Goal: Transaction & Acquisition: Purchase product/service

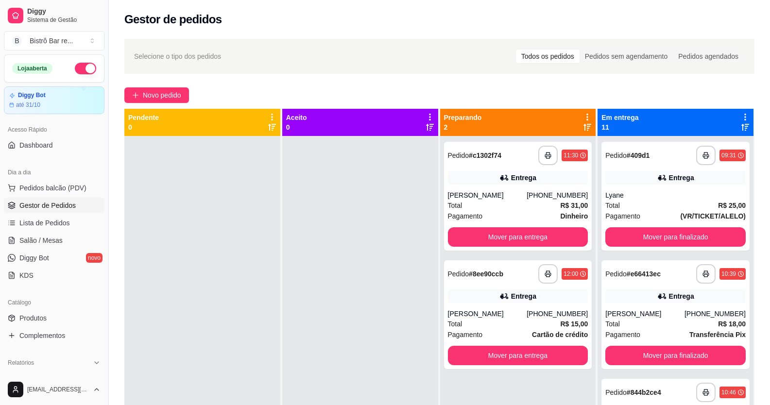
click at [181, 87] on div "**********" at bounding box center [439, 279] width 661 height 492
click at [181, 92] on span "Novo pedido" at bounding box center [162, 95] width 38 height 11
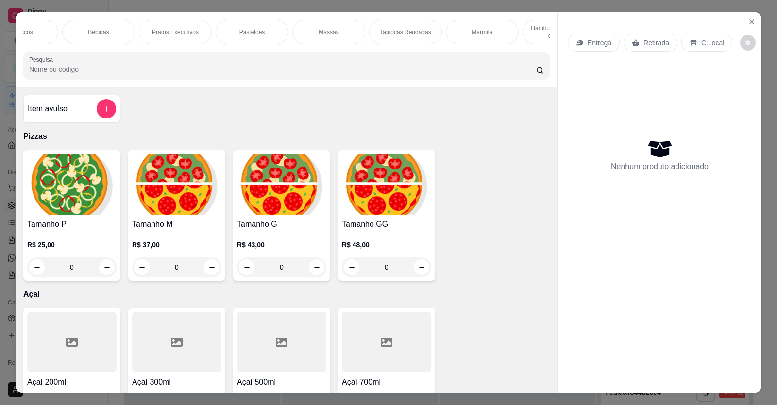
scroll to position [0, 519]
click at [324, 38] on div "Massas" at bounding box center [308, 32] width 73 height 24
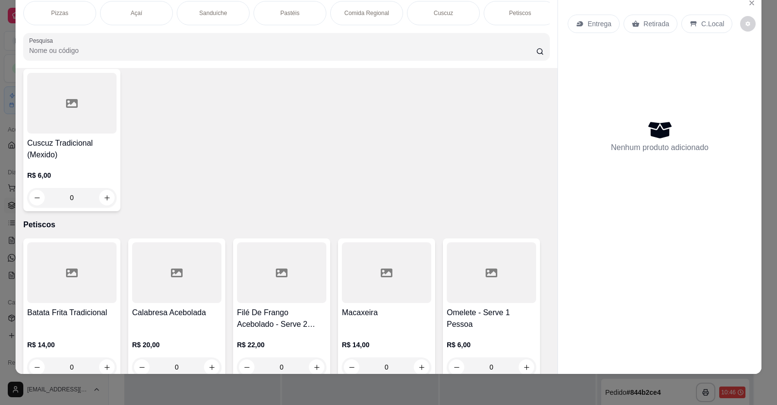
scroll to position [1262, 0]
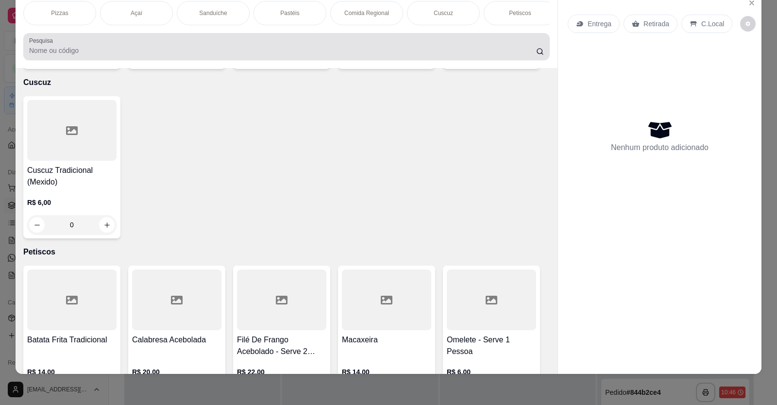
click at [75, 60] on div "Pesquisa" at bounding box center [286, 46] width 526 height 27
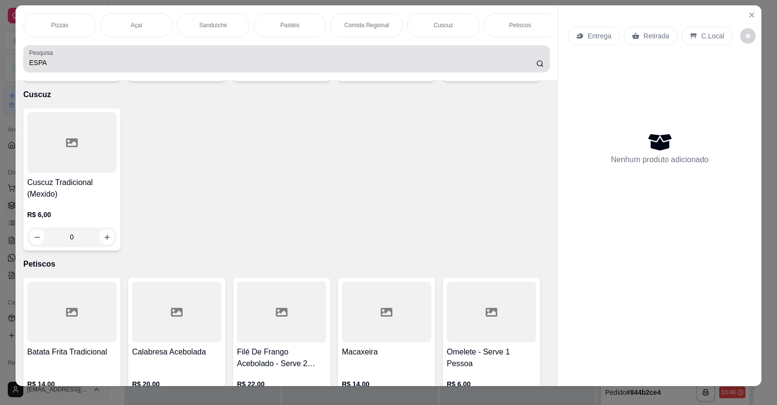
scroll to position [0, 0]
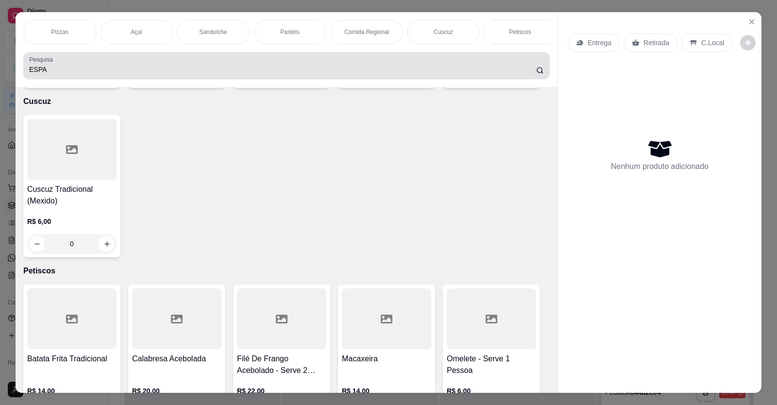
drag, startPoint x: 75, startPoint y: 66, endPoint x: 30, endPoint y: 63, distance: 44.8
click at [30, 63] on div "Pesquisa ESPA" at bounding box center [286, 65] width 526 height 27
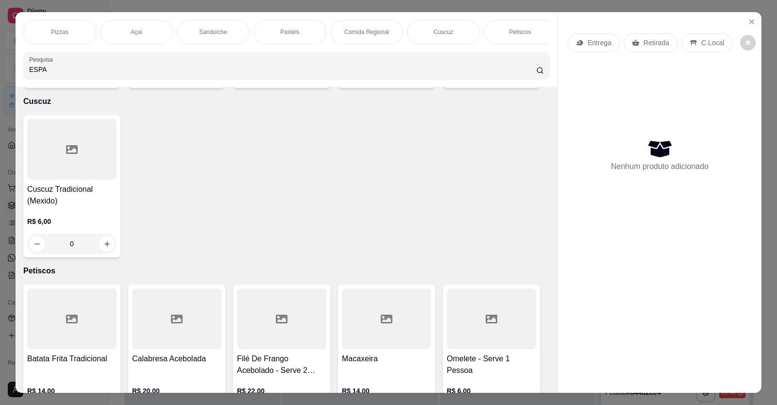
drag, startPoint x: 45, startPoint y: 77, endPoint x: 0, endPoint y: 68, distance: 45.6
click at [0, 71] on div "Pizzas Açaí Sanduíche Pastéis Comida Regional Cuscuz Petiscos Bebidas Pratos Ex…" at bounding box center [388, 202] width 777 height 405
type input "SPA"
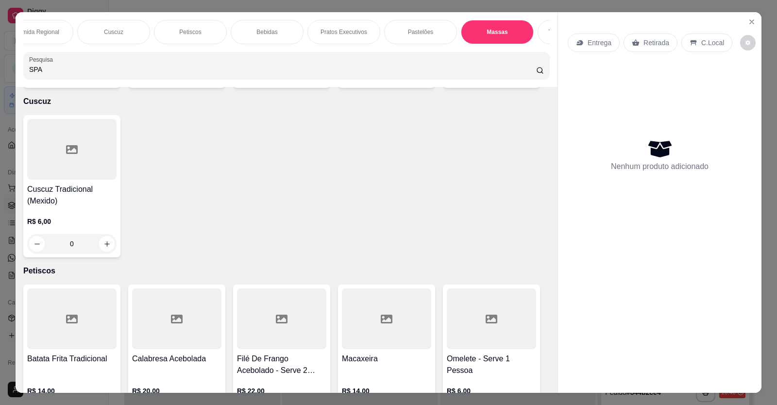
scroll to position [0, 420]
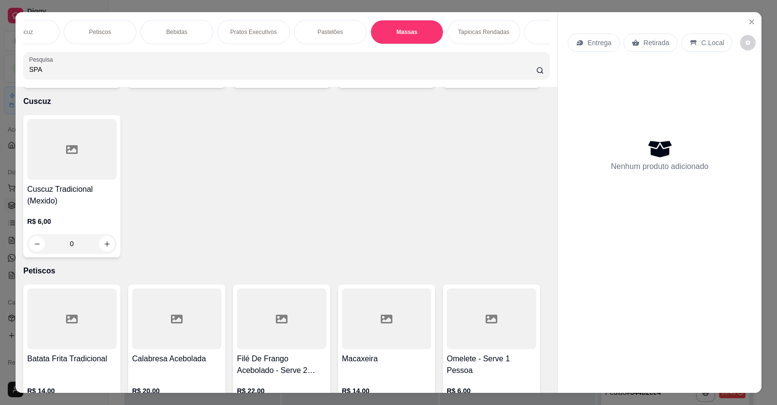
click at [393, 36] on div "Massas" at bounding box center [406, 32] width 73 height 24
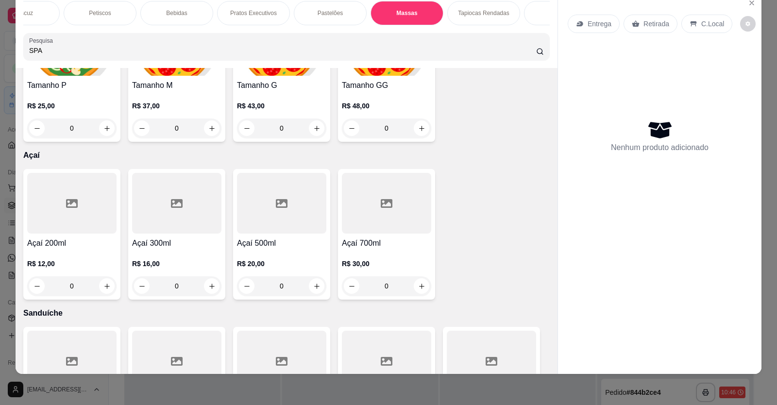
scroll to position [0, 0]
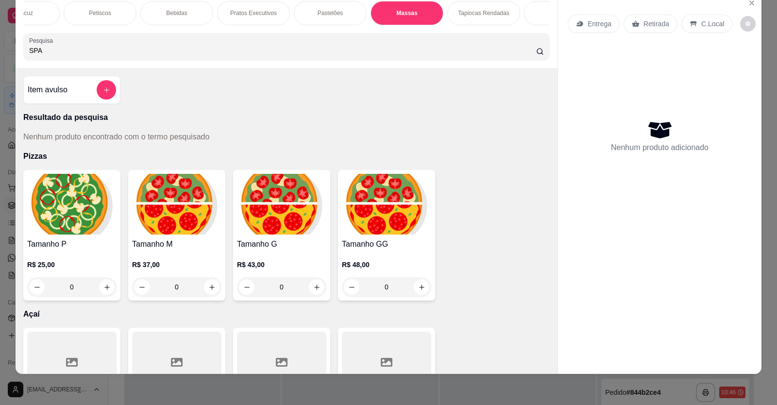
click at [76, 95] on div "Item avulso" at bounding box center [72, 89] width 88 height 19
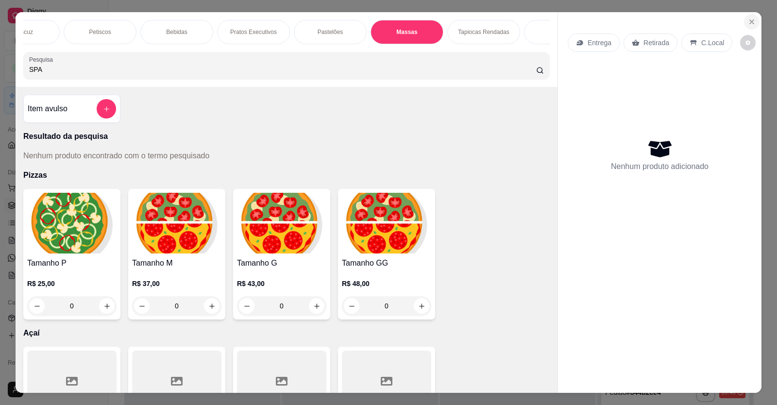
click at [750, 23] on icon "Close" at bounding box center [752, 22] width 4 height 4
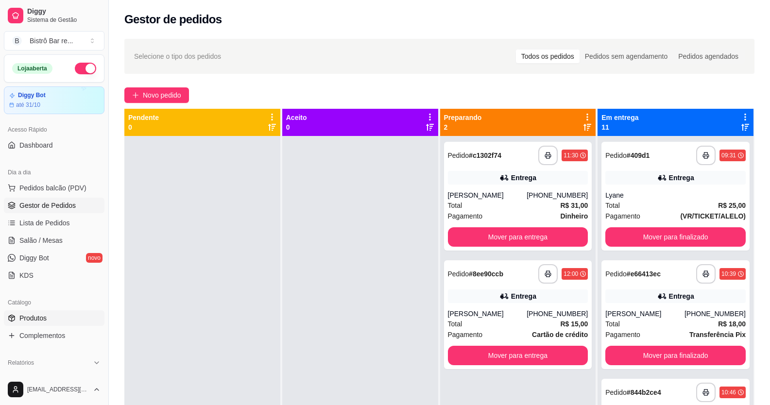
click at [33, 315] on span "Produtos" at bounding box center [32, 318] width 27 height 10
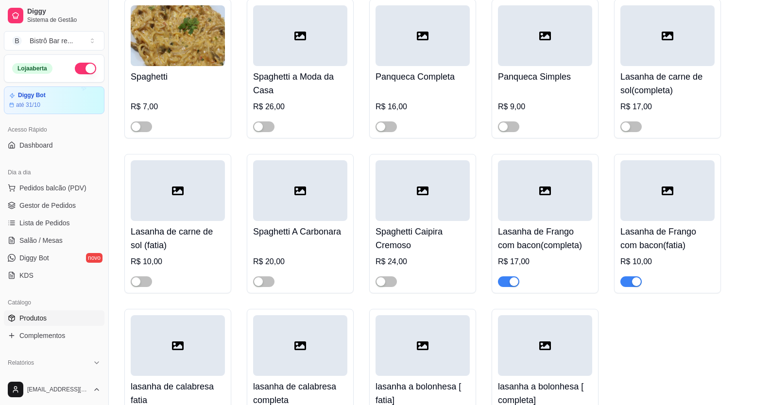
scroll to position [3204, 0]
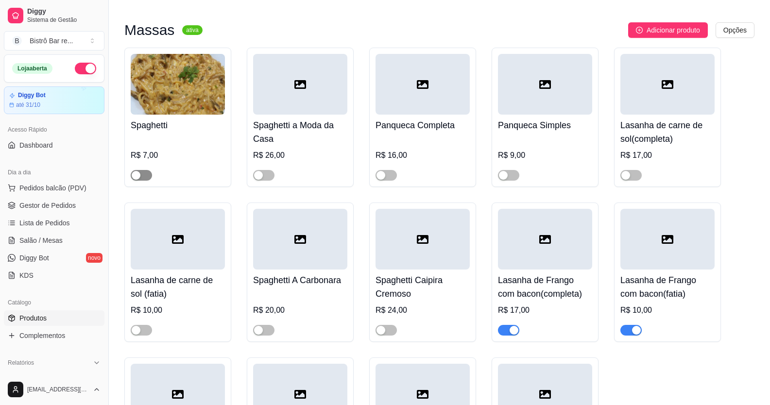
click at [148, 181] on span "button" at bounding box center [141, 175] width 21 height 11
click at [56, 203] on span "Gestor de Pedidos" at bounding box center [47, 206] width 56 height 10
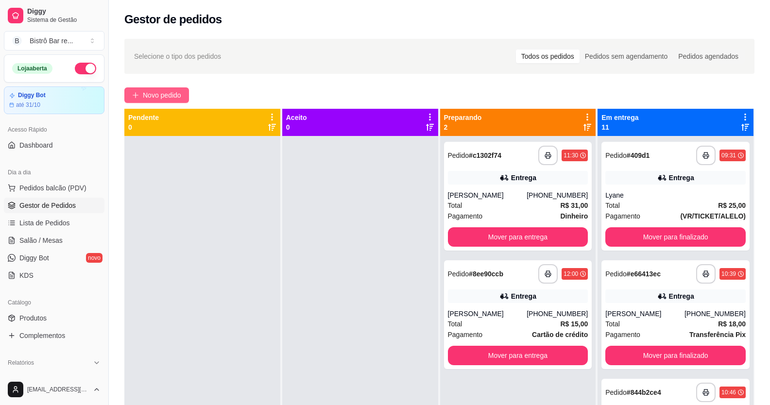
click at [164, 99] on span "Novo pedido" at bounding box center [162, 95] width 38 height 11
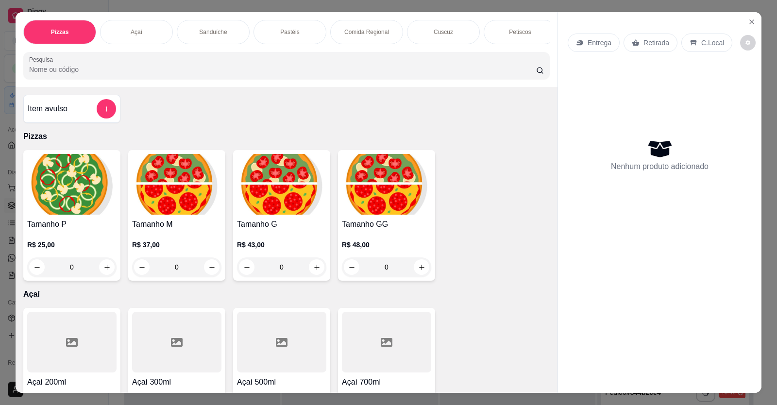
click at [551, 49] on div "Pizzas Açaí Sanduíche Pastéis Comida Regional Cuscuz Petiscos Bebidas Pratos Ex…" at bounding box center [287, 49] width 542 height 75
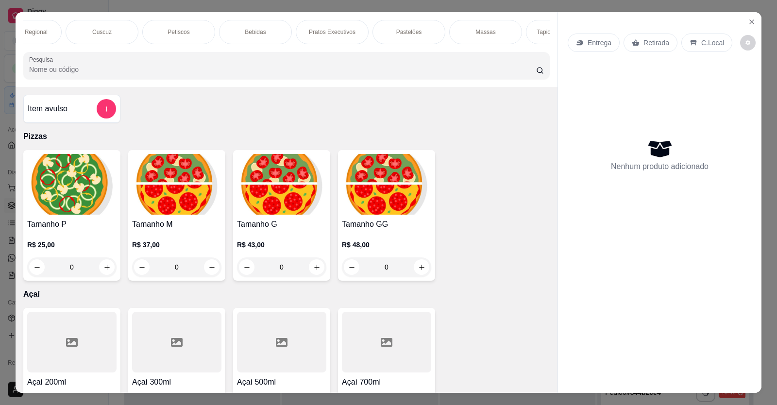
scroll to position [0, 350]
click at [491, 24] on div "Massas" at bounding box center [477, 32] width 73 height 24
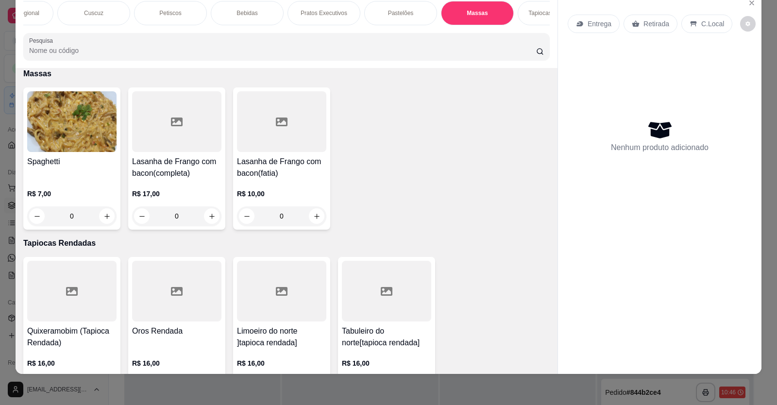
click at [103, 223] on div "0" at bounding box center [71, 215] width 89 height 19
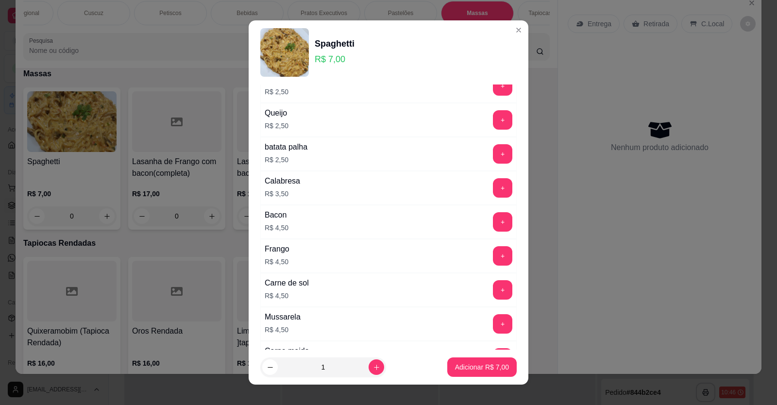
scroll to position [402, 0]
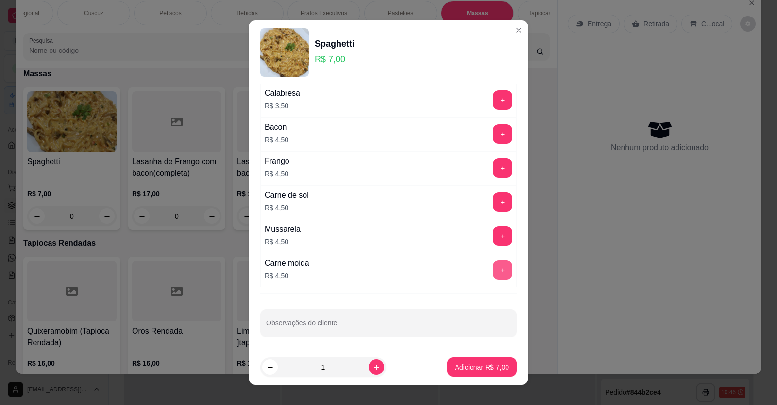
click at [489, 266] on div "+" at bounding box center [502, 269] width 27 height 19
click at [489, 265] on div "+" at bounding box center [502, 269] width 27 height 19
click at [493, 269] on button "+" at bounding box center [502, 269] width 19 height 19
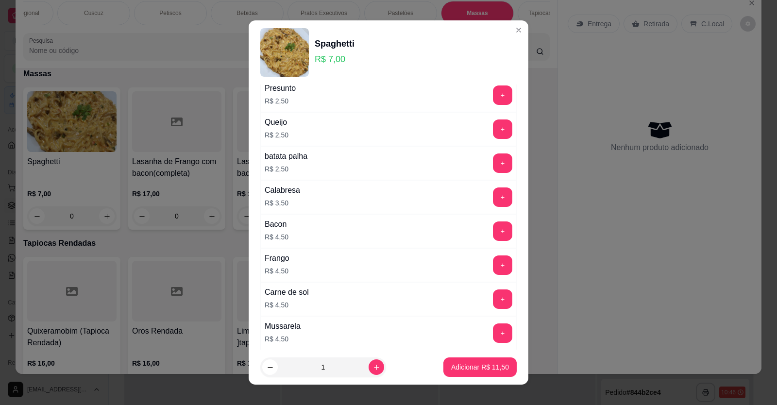
scroll to position [256, 0]
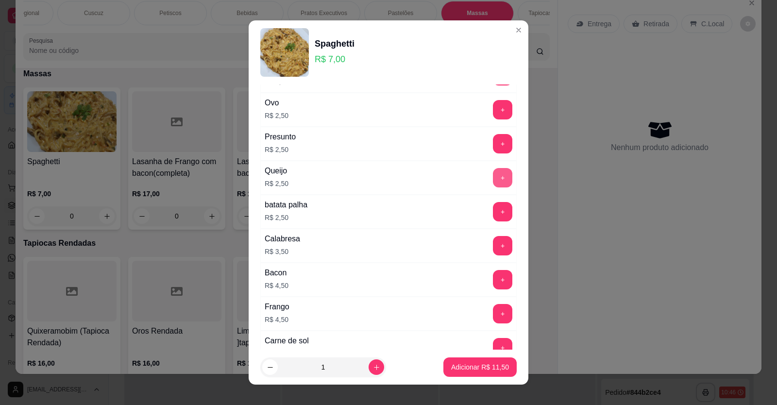
click at [493, 176] on button "+" at bounding box center [502, 177] width 19 height 19
click at [484, 365] on p "Adicionar R$ 14,00" at bounding box center [480, 367] width 58 height 10
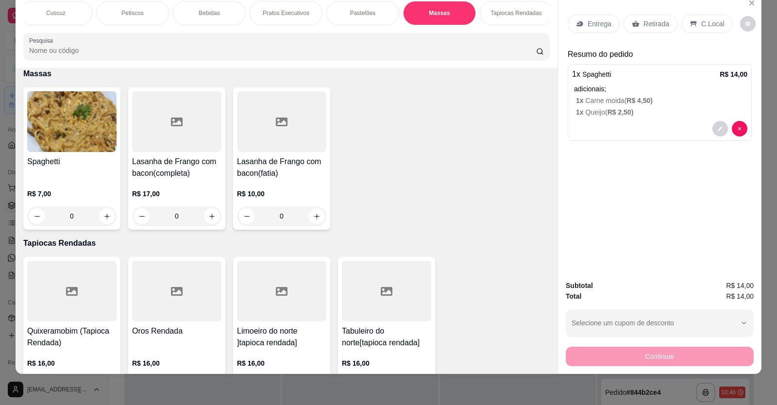
scroll to position [0, 376]
click at [229, 10] on div "Bebidas" at bounding box center [220, 13] width 73 height 24
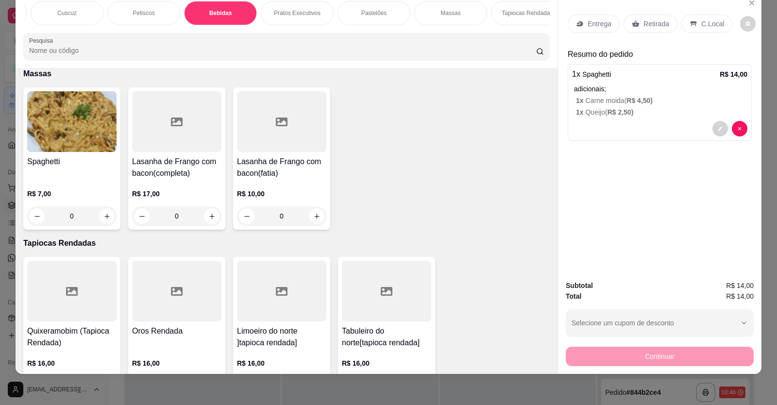
scroll to position [1610, 0]
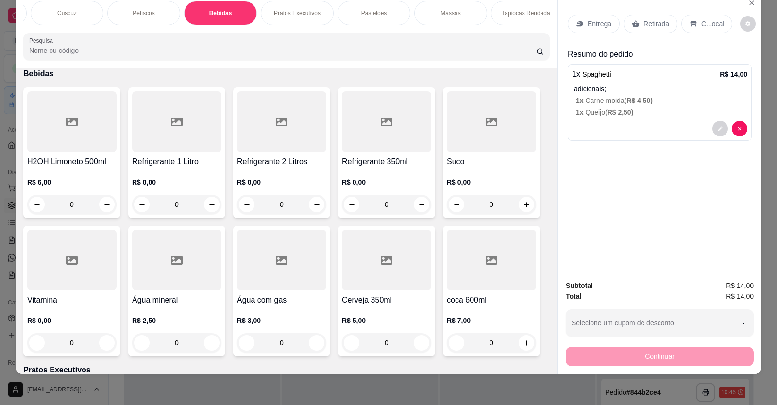
click at [524, 209] on div "0" at bounding box center [491, 204] width 89 height 19
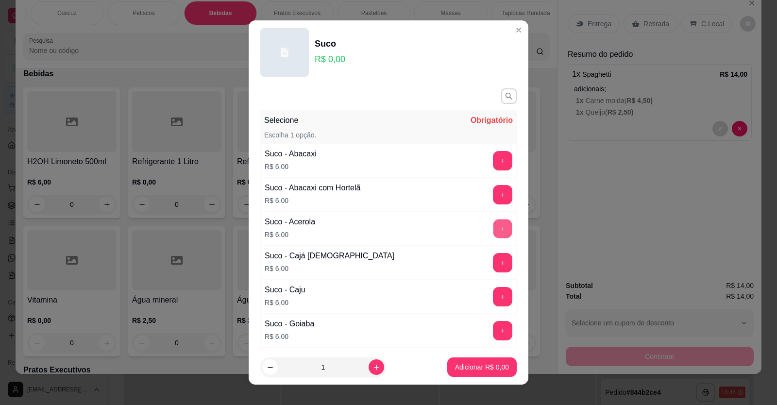
click at [493, 228] on button "+" at bounding box center [502, 228] width 19 height 19
drag, startPoint x: 487, startPoint y: 380, endPoint x: 493, endPoint y: 373, distance: 9.0
click at [487, 378] on footer "1 Adicionar R$ 6,00" at bounding box center [389, 367] width 280 height 35
click at [493, 373] on button "Adicionar R$ 6,00" at bounding box center [481, 367] width 67 height 19
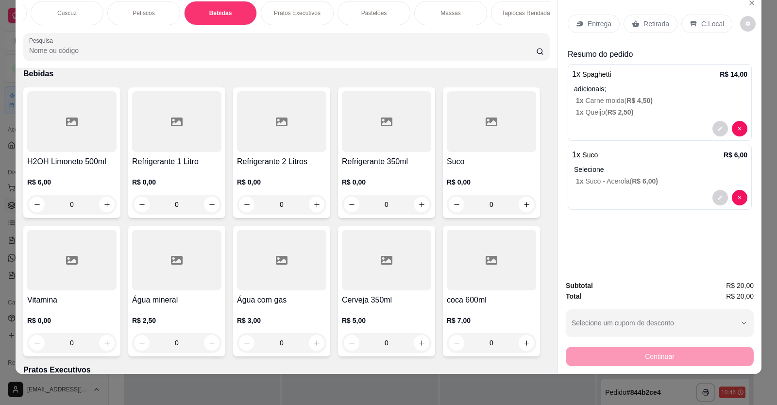
click at [604, 26] on p "Entrega" at bounding box center [599, 24] width 24 height 10
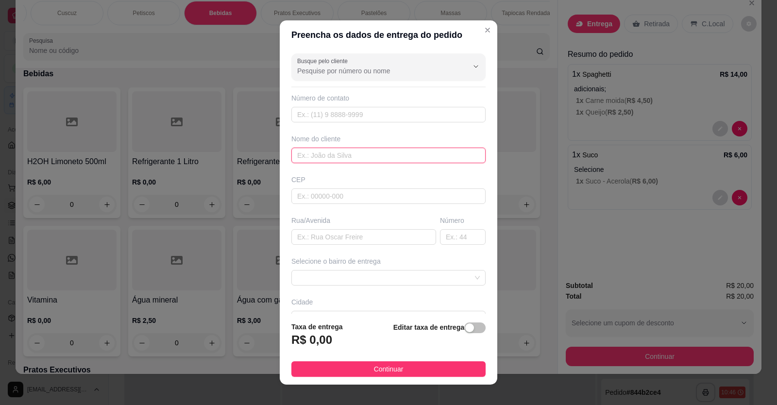
click at [320, 161] on input "text" at bounding box center [388, 156] width 194 height 16
type input "g"
type input "Geraltec"
drag, startPoint x: 438, startPoint y: 337, endPoint x: 438, endPoint y: 332, distance: 5.3
click at [438, 335] on div "Editar taxa de entrega" at bounding box center [439, 337] width 92 height 32
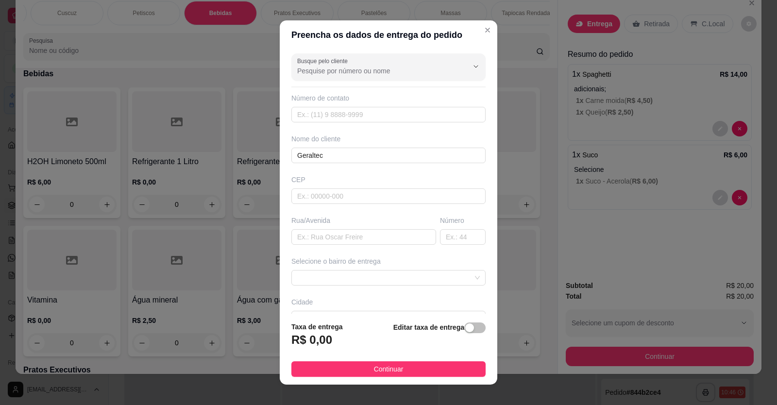
click at [456, 334] on div "Editar taxa de entrega" at bounding box center [439, 337] width 92 height 32
click at [472, 327] on span "button" at bounding box center [474, 327] width 21 height 11
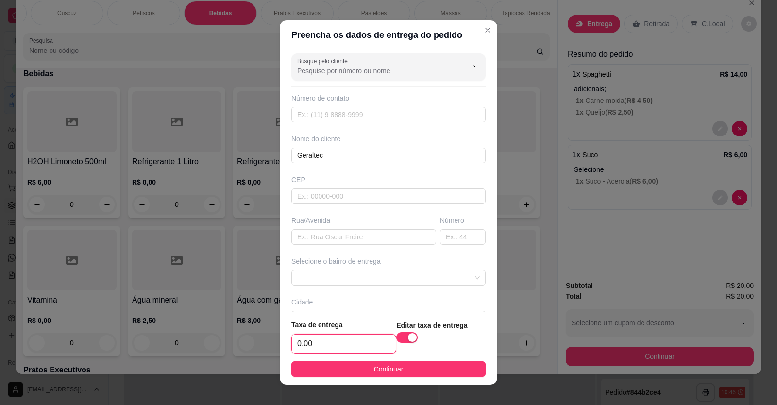
click at [336, 341] on input "0,00" at bounding box center [344, 344] width 104 height 18
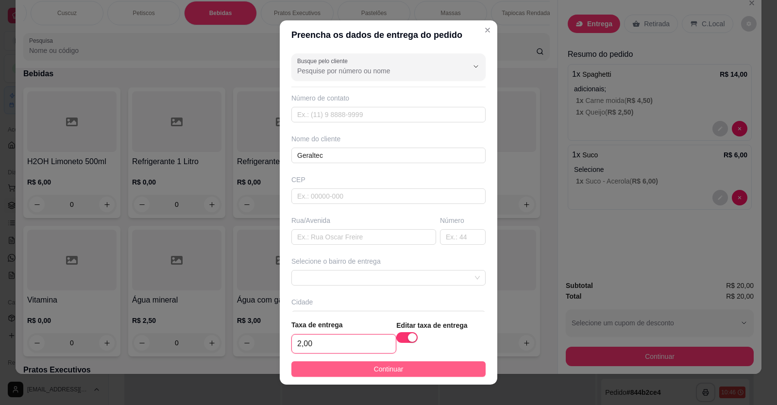
type input "2,00"
click at [341, 368] on button "Continuar" at bounding box center [388, 369] width 194 height 16
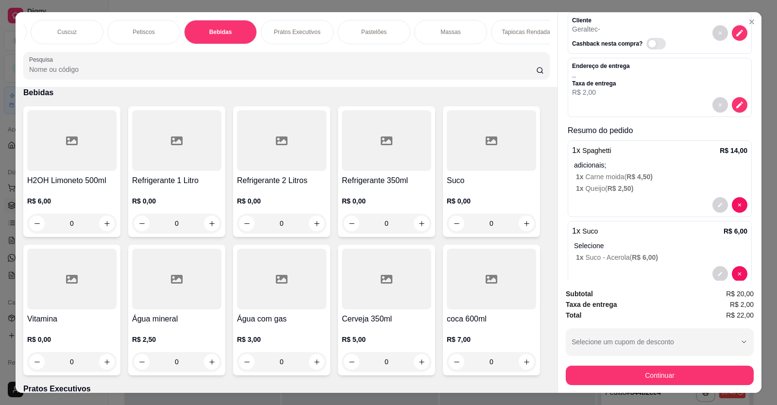
scroll to position [67, 0]
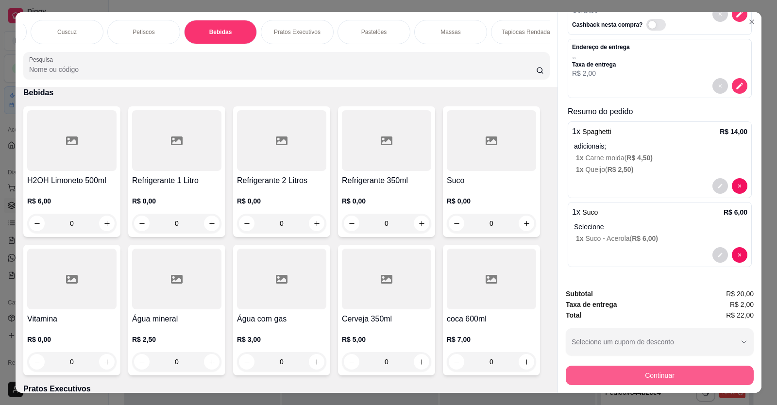
click at [680, 374] on button "Continuar" at bounding box center [660, 375] width 188 height 19
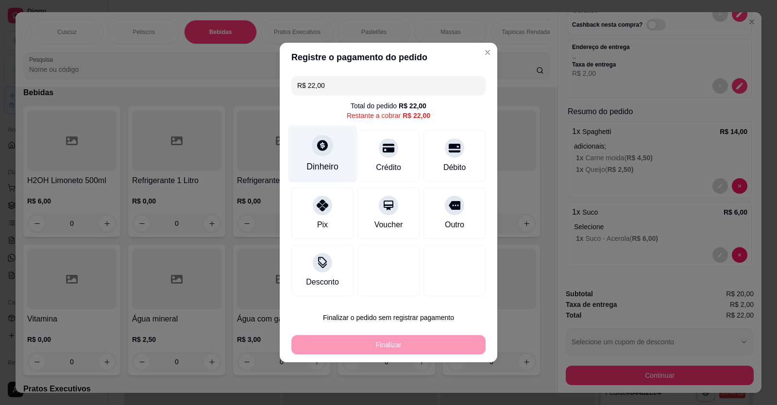
click at [332, 160] on div "Dinheiro" at bounding box center [322, 154] width 68 height 57
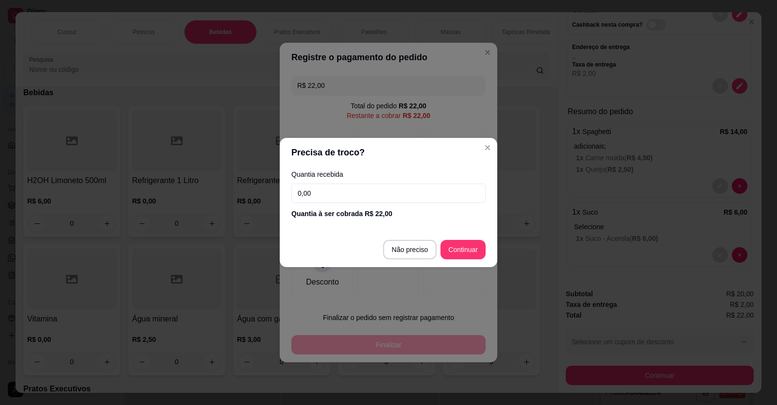
drag, startPoint x: 412, startPoint y: 203, endPoint x: 416, endPoint y: 195, distance: 9.1
click at [413, 201] on div "Quantia recebida 0,00 Quantia à ser cobrada R$ 22,00" at bounding box center [389, 194] width 218 height 55
click at [416, 194] on input "0,00" at bounding box center [388, 193] width 194 height 19
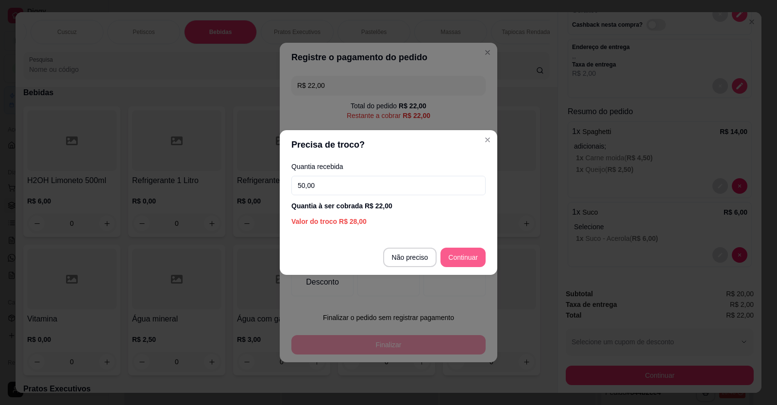
type input "50,00"
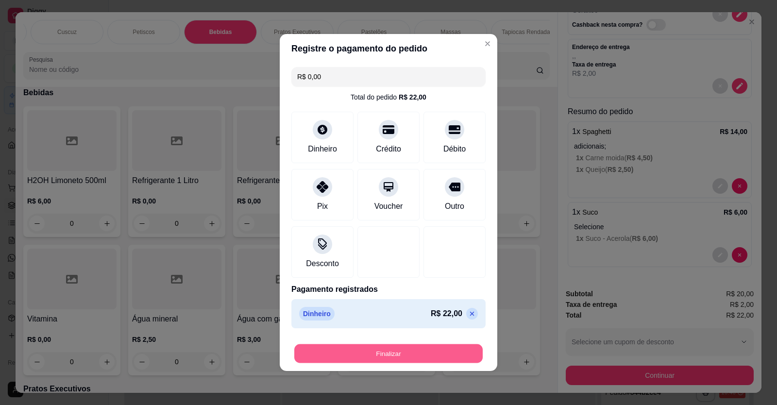
click at [455, 348] on button "Finalizar" at bounding box center [388, 353] width 188 height 19
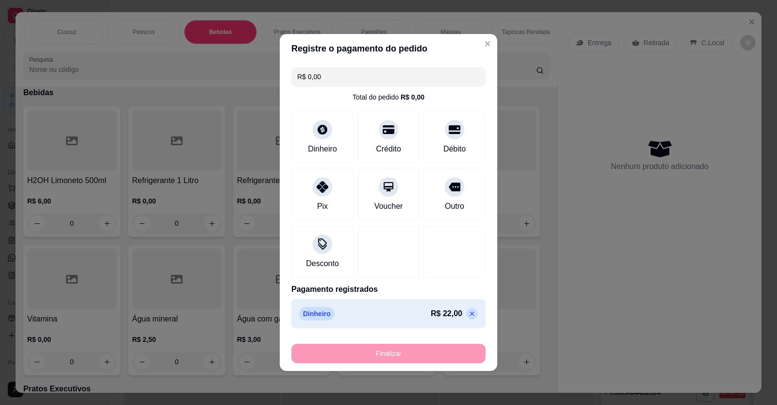
type input "-R$ 22,00"
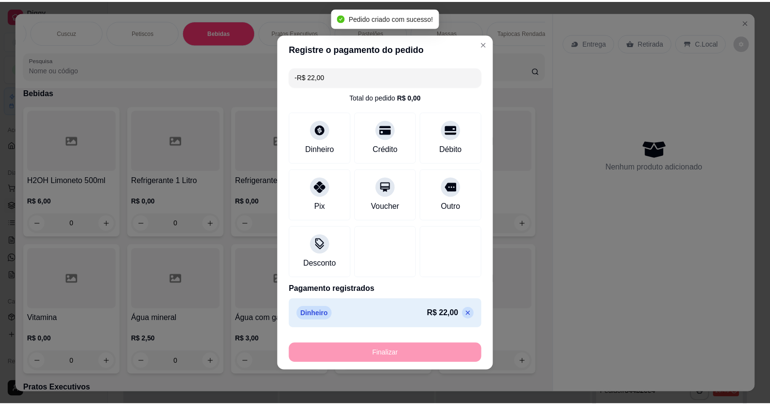
scroll to position [0, 0]
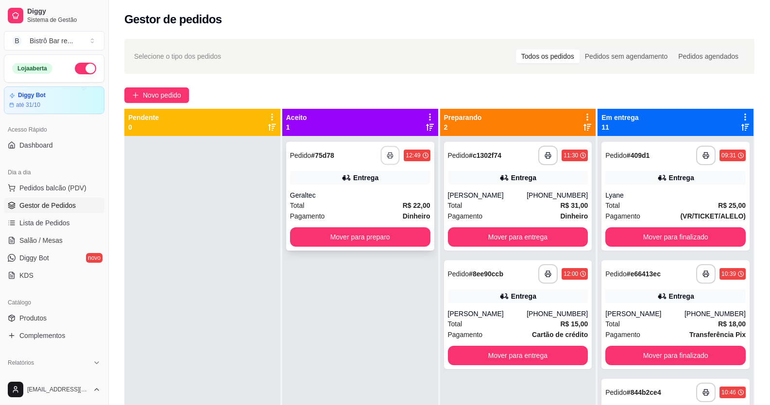
click at [383, 154] on button "button" at bounding box center [390, 155] width 19 height 19
click at [350, 241] on button "Mover para preparo" at bounding box center [360, 236] width 140 height 19
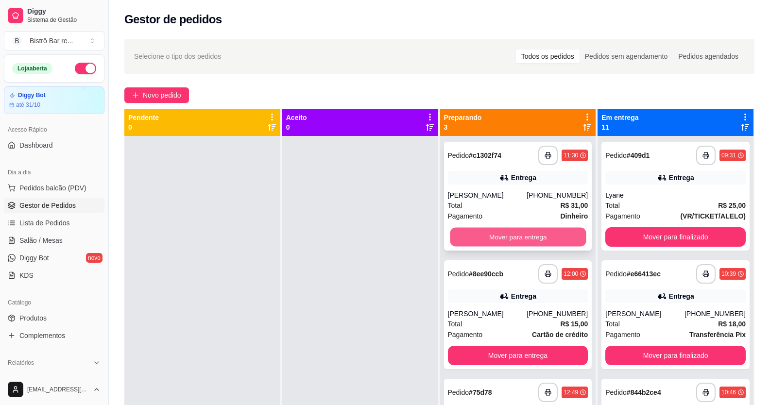
click at [490, 230] on button "Mover para entrega" at bounding box center [518, 237] width 136 height 19
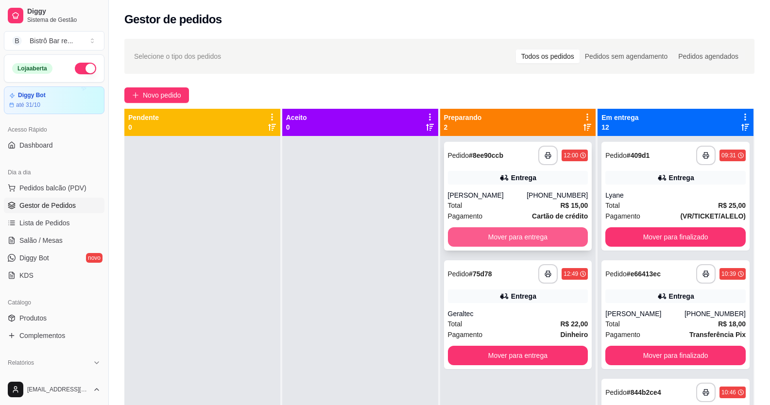
click at [493, 233] on button "Mover para entrega" at bounding box center [518, 236] width 140 height 19
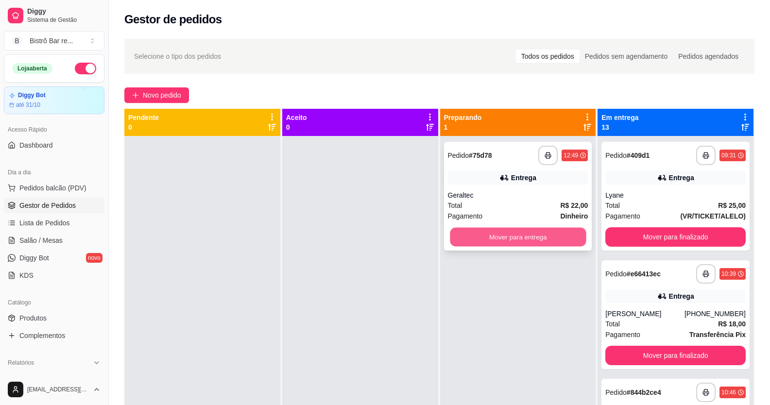
click at [531, 234] on button "Mover para entrega" at bounding box center [518, 237] width 136 height 19
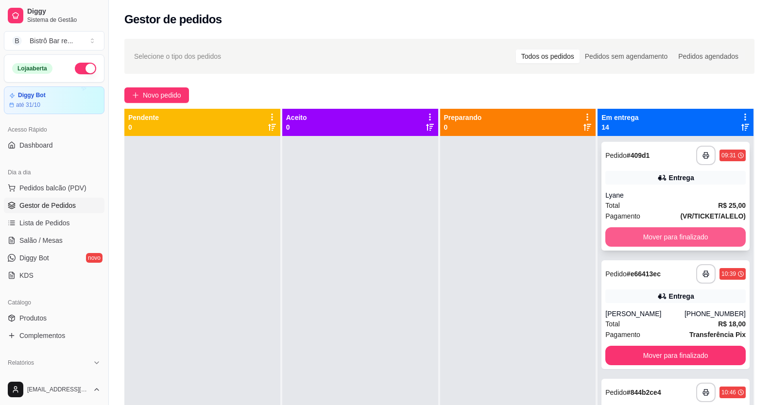
click at [646, 237] on button "Mover para finalizado" at bounding box center [675, 236] width 140 height 19
click at [646, 237] on button "Mover para finalizado" at bounding box center [675, 237] width 136 height 19
click at [657, 233] on button "Mover para finalizado" at bounding box center [675, 237] width 136 height 19
click at [655, 239] on button "Mover para finalizado" at bounding box center [675, 237] width 136 height 19
click at [655, 239] on button "Mover para finalizado" at bounding box center [675, 236] width 140 height 19
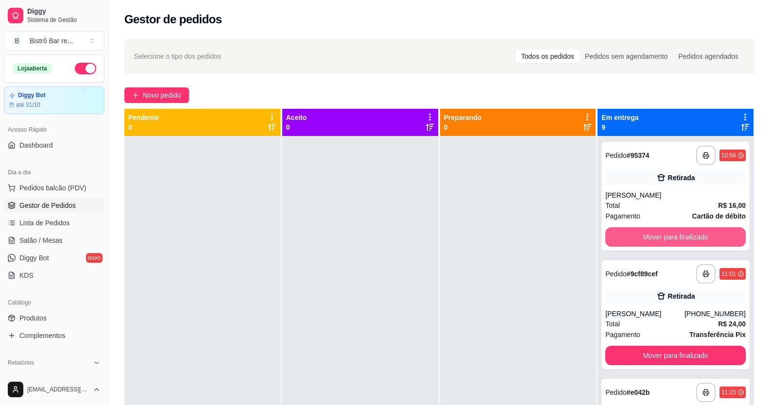
click at [655, 239] on button "Mover para finalizado" at bounding box center [675, 236] width 140 height 19
click at [655, 239] on button "Mover para finalizado" at bounding box center [675, 237] width 136 height 19
click at [655, 238] on button "Mover para finalizado" at bounding box center [675, 236] width 140 height 19
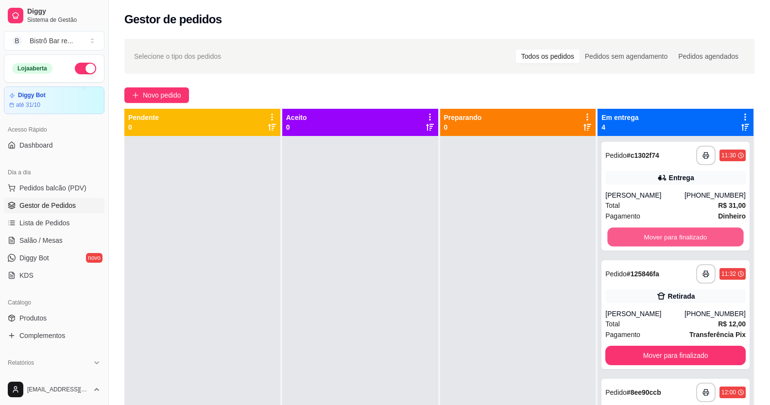
click at [655, 238] on button "Mover para finalizado" at bounding box center [675, 237] width 136 height 19
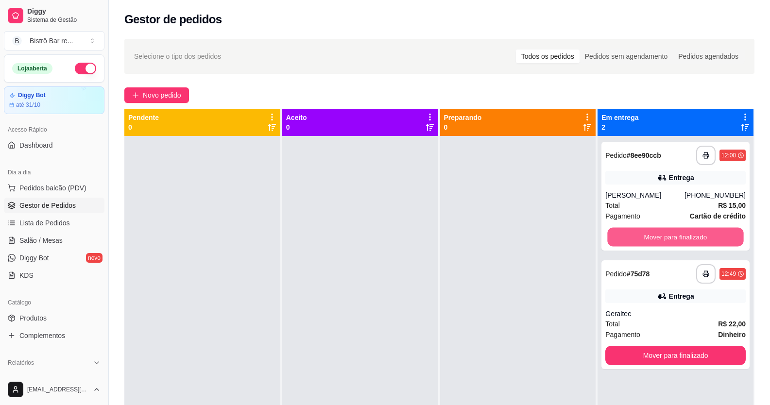
click at [655, 238] on button "Mover para finalizado" at bounding box center [675, 237] width 136 height 19
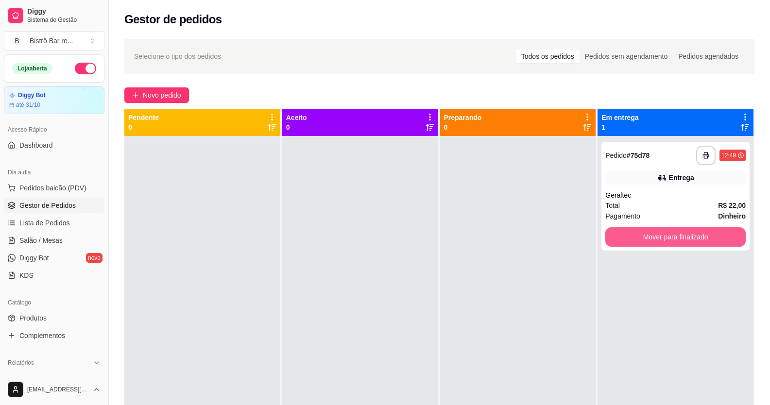
click at [655, 238] on button "Mover para finalizado" at bounding box center [675, 236] width 140 height 19
